Goal: Navigation & Orientation: Find specific page/section

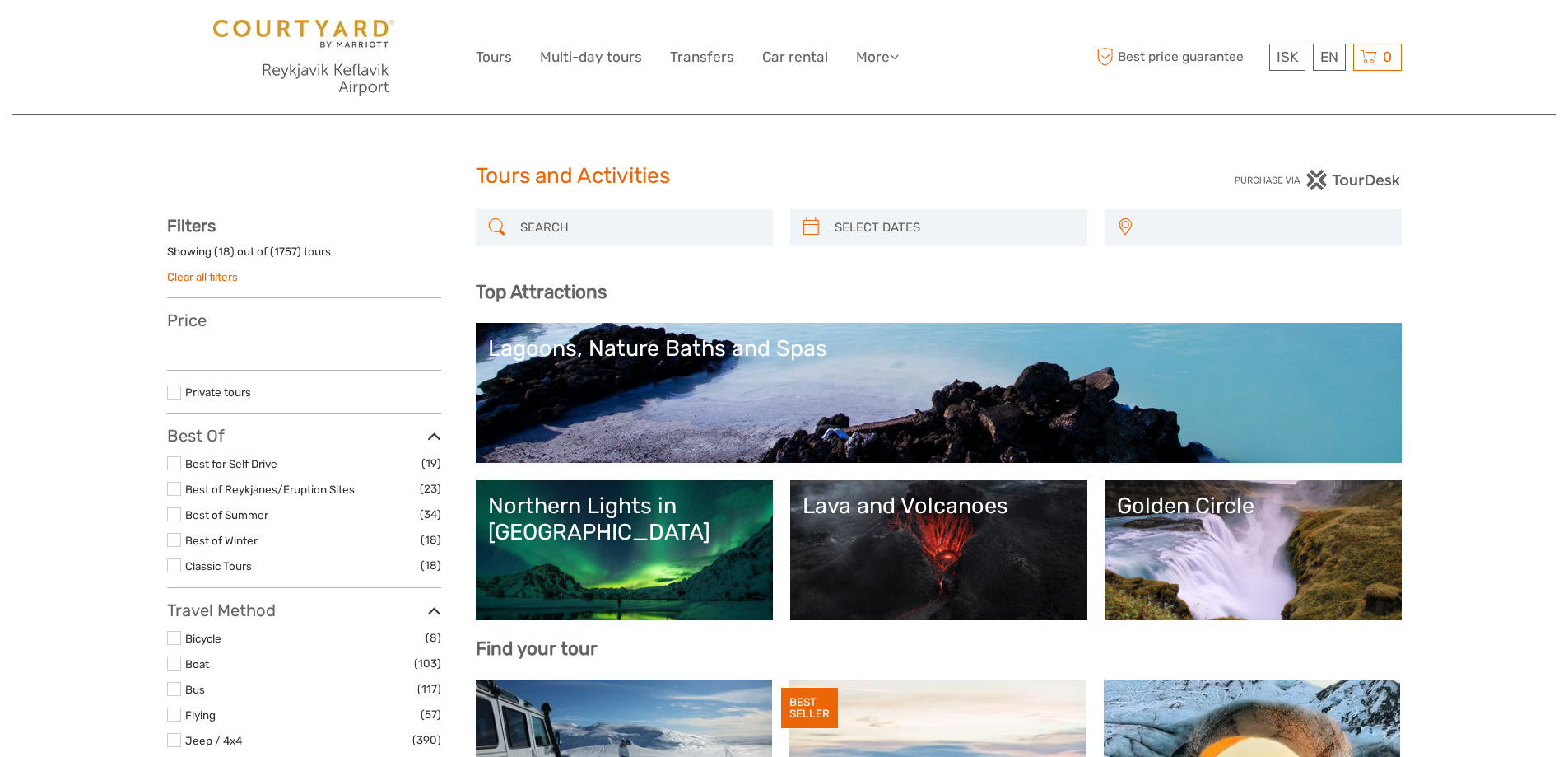
select select
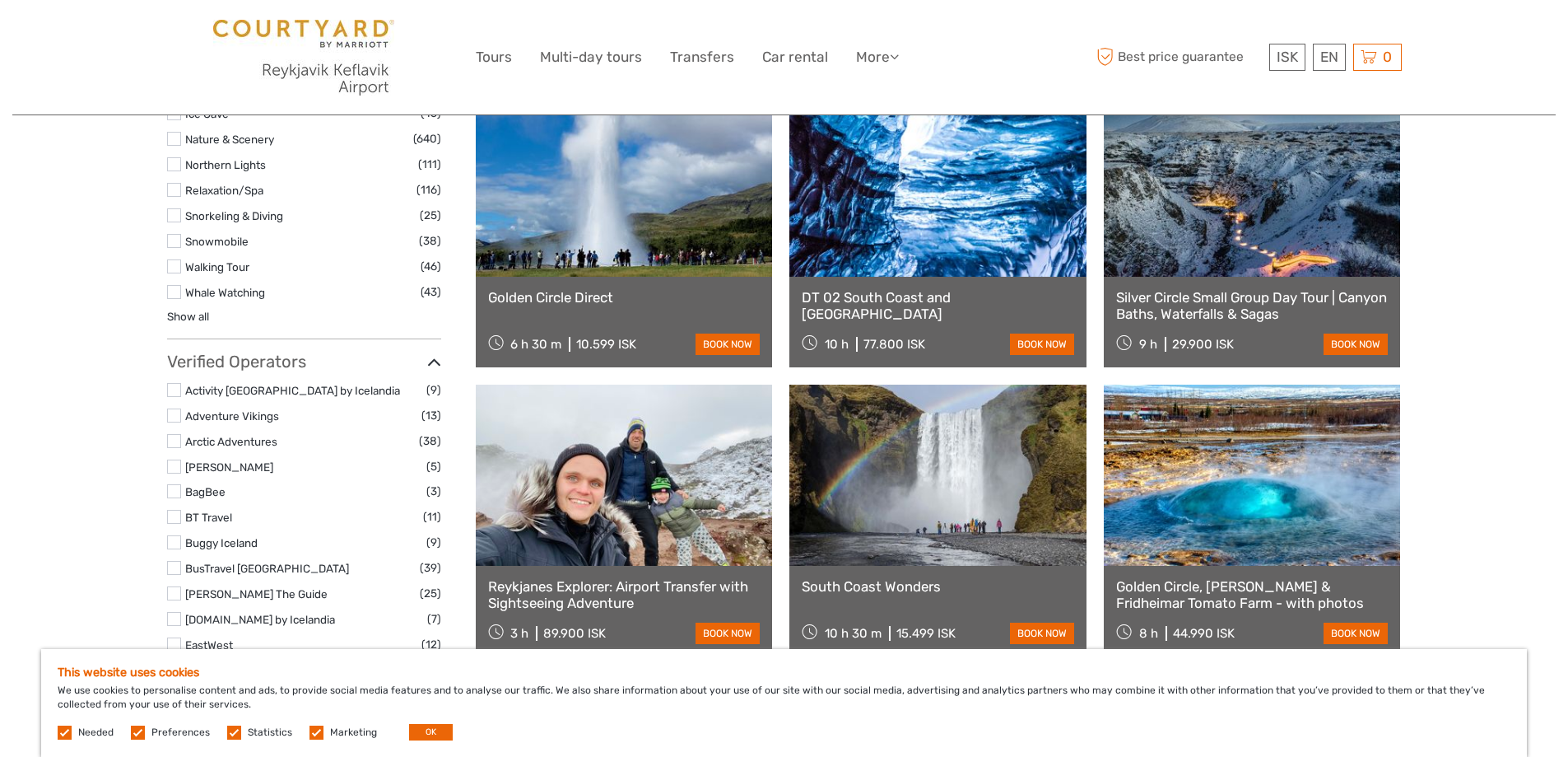
scroll to position [1976, 0]
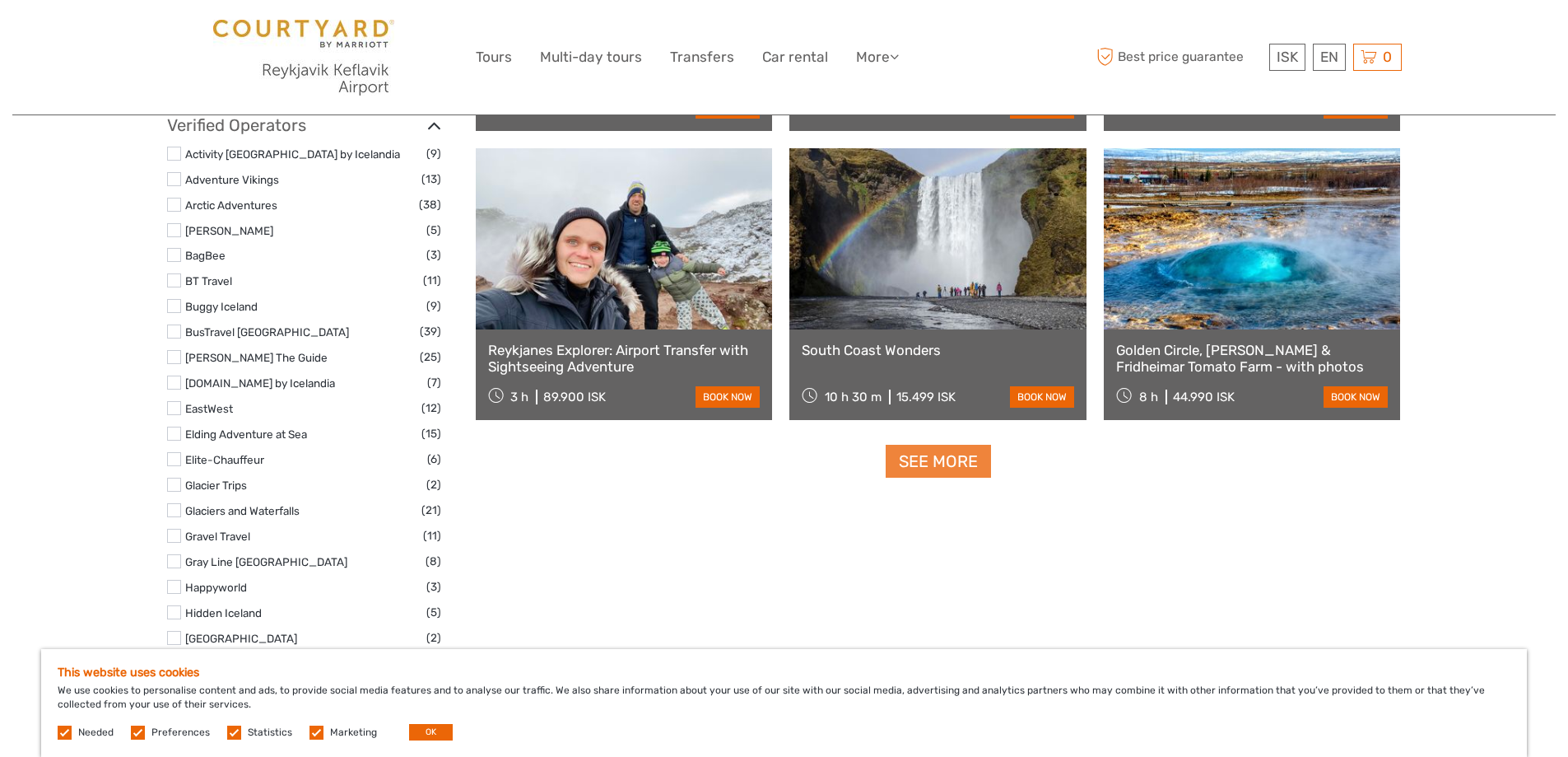
click at [949, 464] on link "See more" at bounding box center [938, 461] width 105 height 33
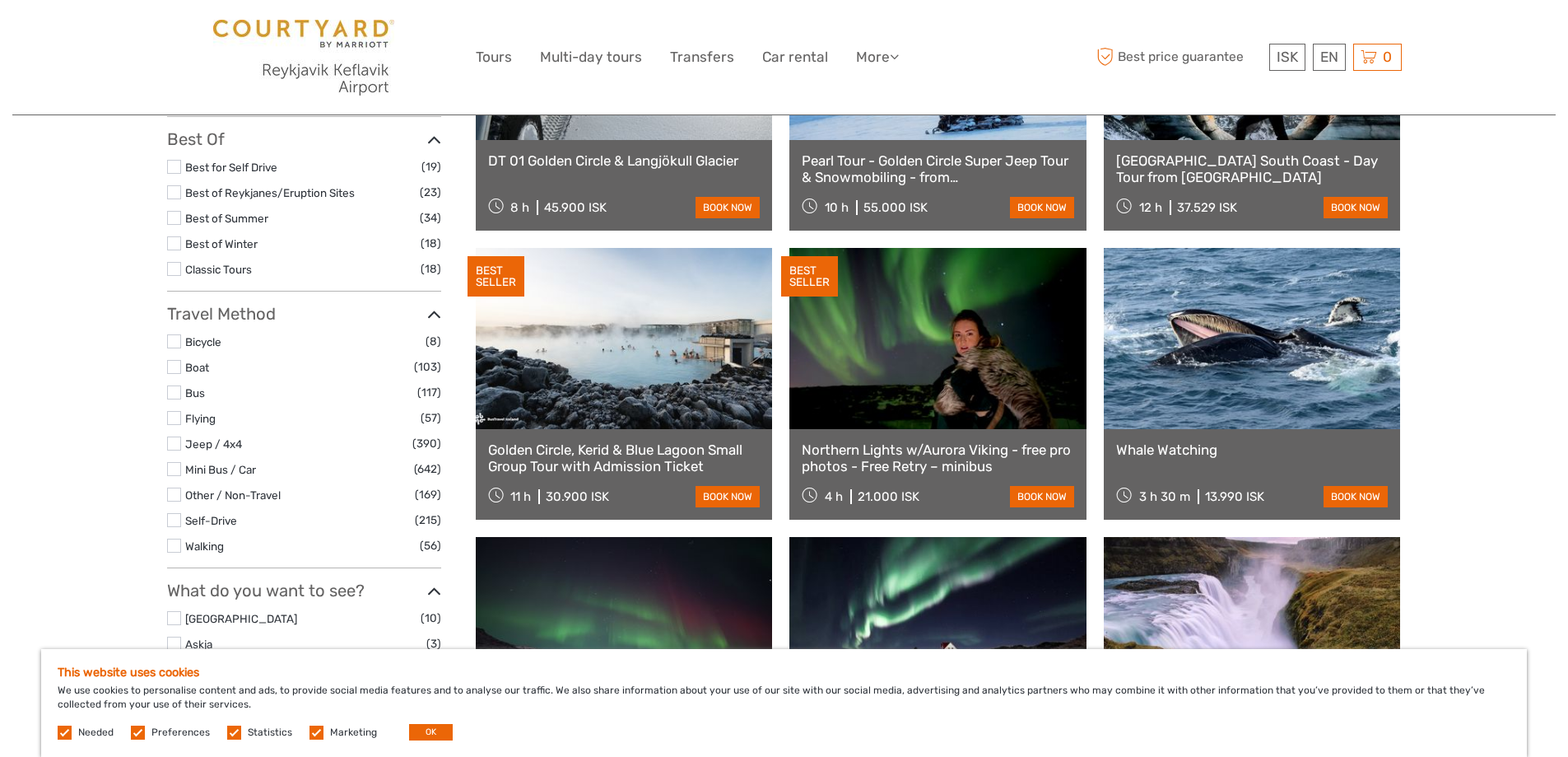
scroll to position [0, 0]
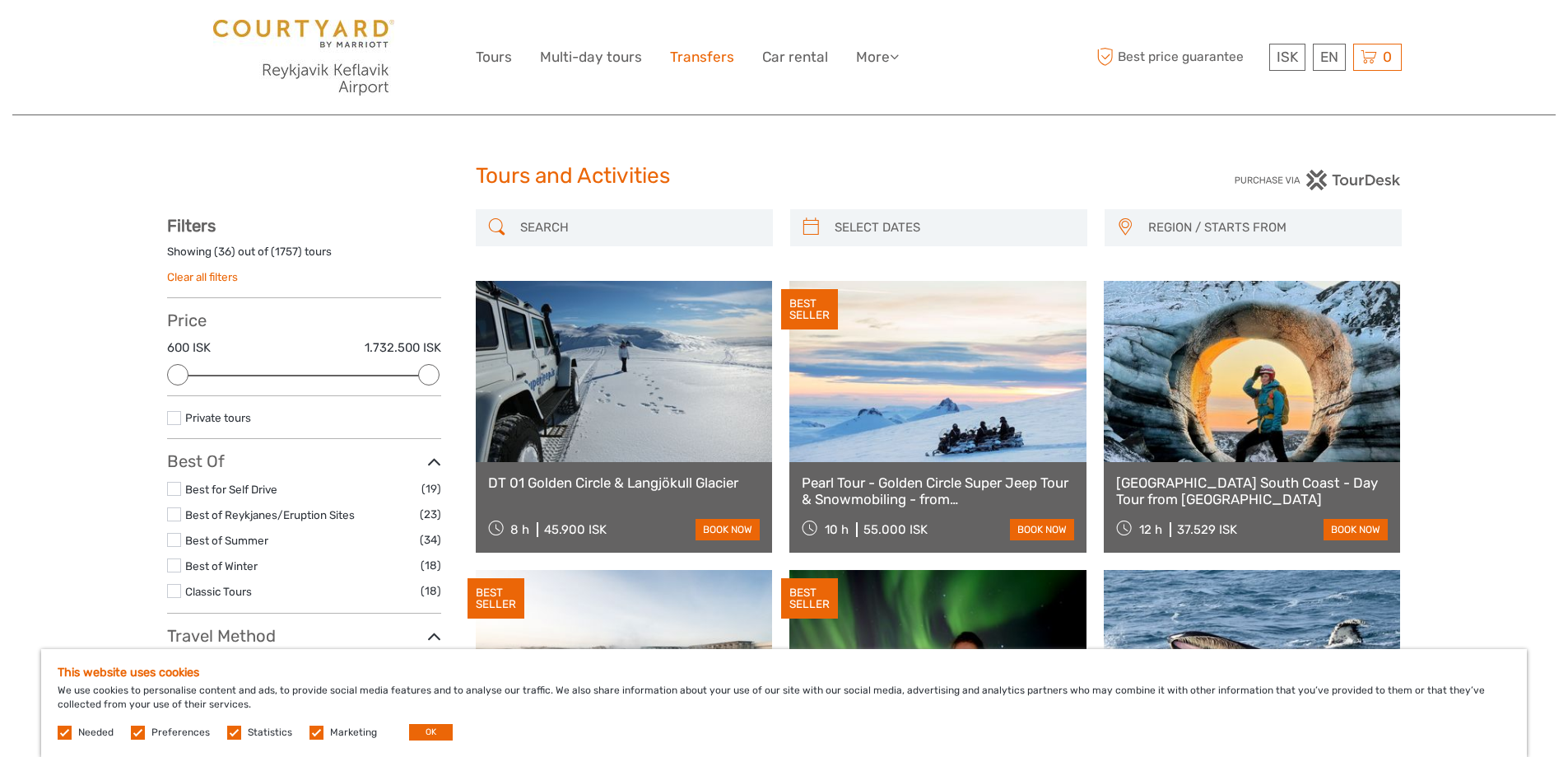
click at [706, 51] on link "Transfers" at bounding box center [703, 57] width 65 height 24
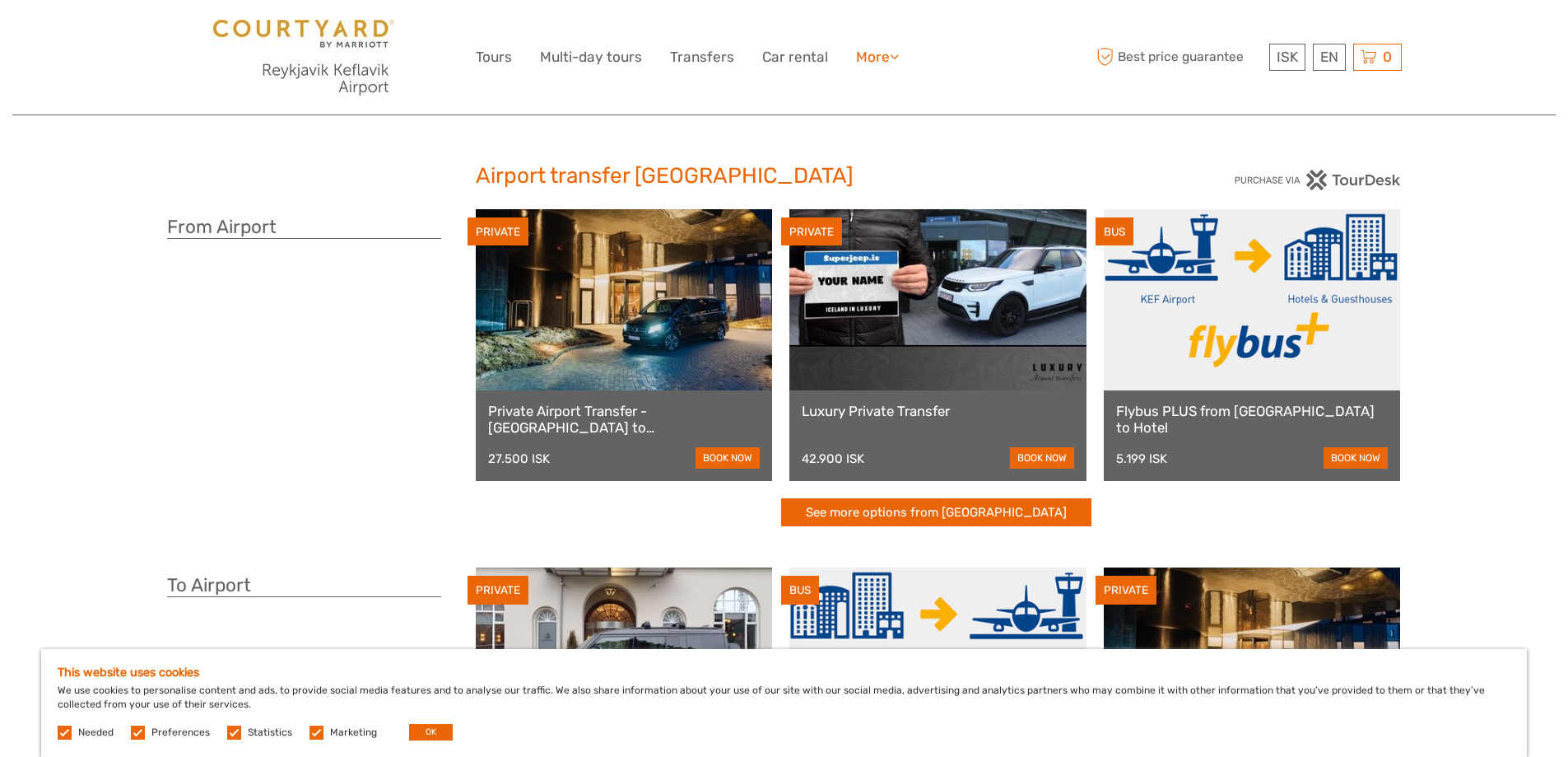
click at [876, 57] on link "More" at bounding box center [877, 57] width 43 height 24
click at [846, 169] on link "Back to Hotel" at bounding box center [848, 164] width 99 height 32
